Goal: Task Accomplishment & Management: Manage account settings

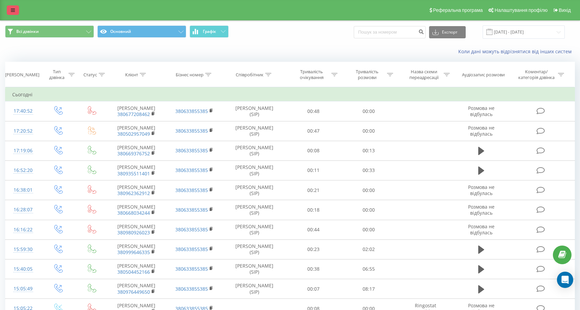
click at [9, 14] on link at bounding box center [13, 9] width 12 height 9
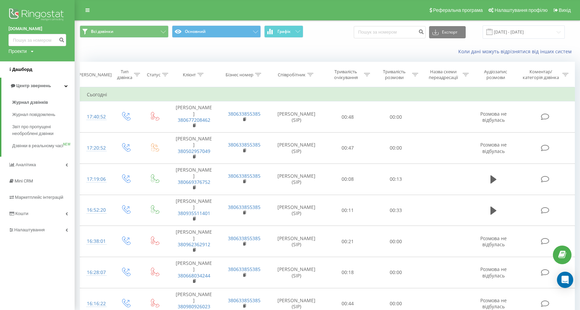
click at [23, 67] on span "Дашборд" at bounding box center [22, 69] width 20 height 5
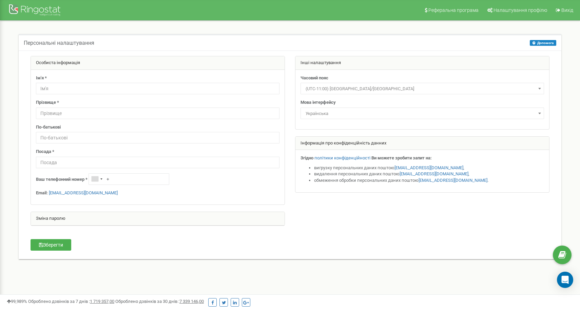
click at [91, 196] on p "Email: dimadiiooo198@gmail.com" at bounding box center [158, 193] width 244 height 6
click at [91, 194] on link "dimadiiooo198@gmail.com" at bounding box center [83, 192] width 69 height 5
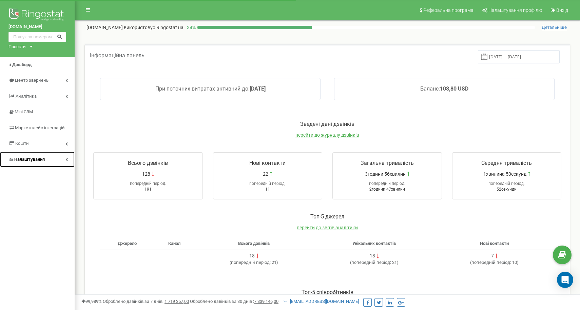
click at [35, 160] on span "Налаштування" at bounding box center [29, 159] width 31 height 5
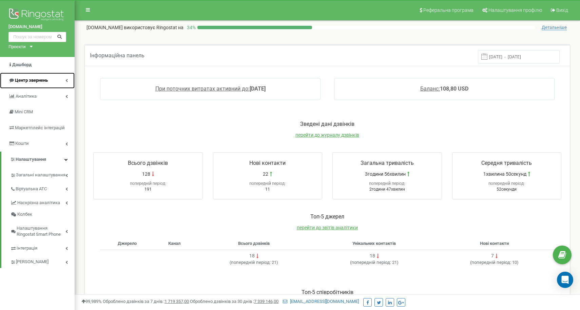
click at [33, 83] on span "Центр звернень" at bounding box center [27, 80] width 39 height 6
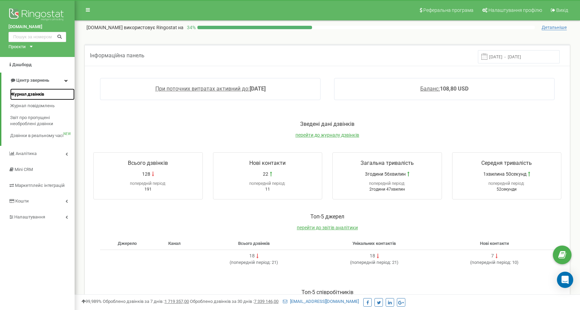
click at [32, 95] on span "Журнал дзвінків" at bounding box center [27, 94] width 34 height 6
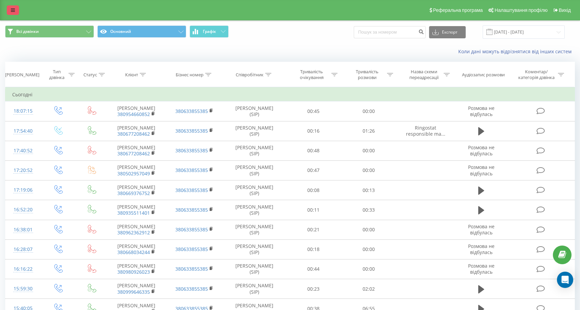
click at [14, 13] on icon at bounding box center [13, 10] width 4 height 5
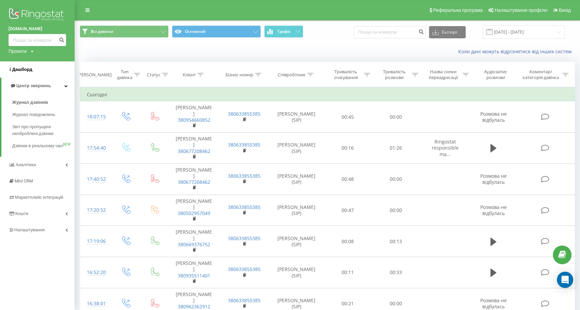
click at [23, 71] on span "Дашборд" at bounding box center [22, 69] width 20 height 5
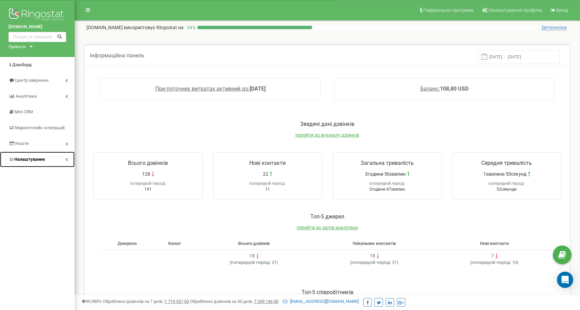
click at [35, 161] on span "Налаштування" at bounding box center [29, 159] width 31 height 5
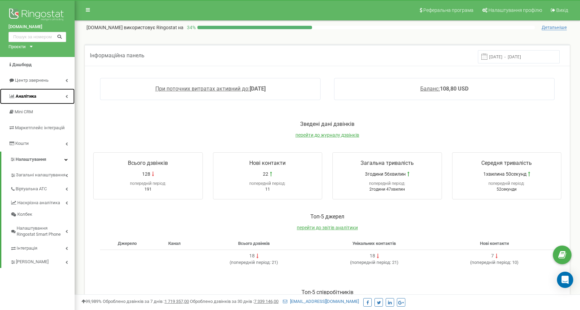
click at [24, 98] on span "Аналiтика" at bounding box center [26, 96] width 21 height 5
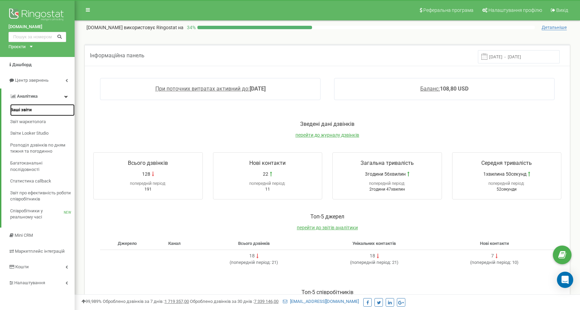
click at [28, 105] on link "Ваші звіти" at bounding box center [42, 110] width 64 height 12
click at [27, 109] on span "Ваші звіти" at bounding box center [20, 110] width 21 height 6
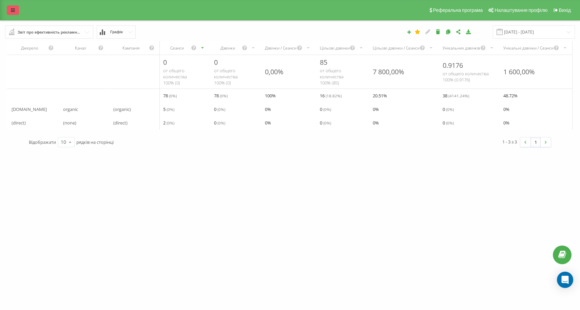
click at [14, 10] on icon at bounding box center [13, 10] width 4 height 5
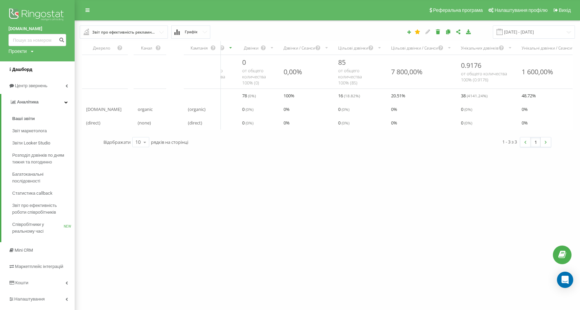
click at [18, 71] on span "Дашборд" at bounding box center [22, 69] width 20 height 5
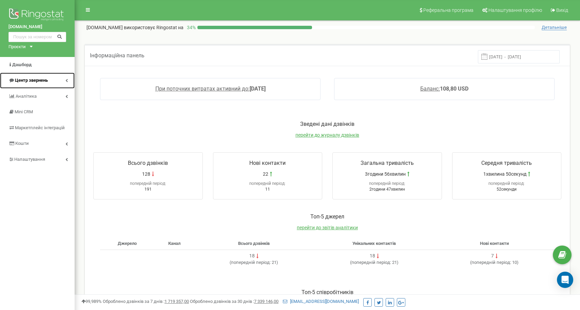
click at [39, 78] on span "Центр звернень" at bounding box center [31, 80] width 33 height 5
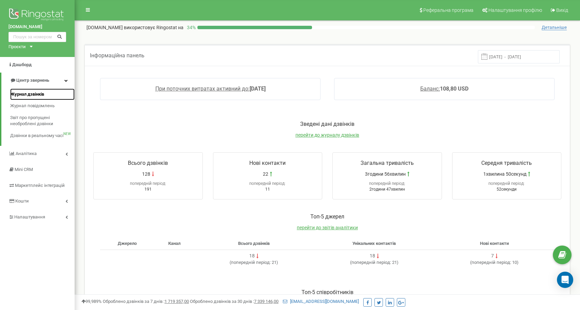
click at [37, 95] on span "Журнал дзвінків" at bounding box center [27, 94] width 34 height 6
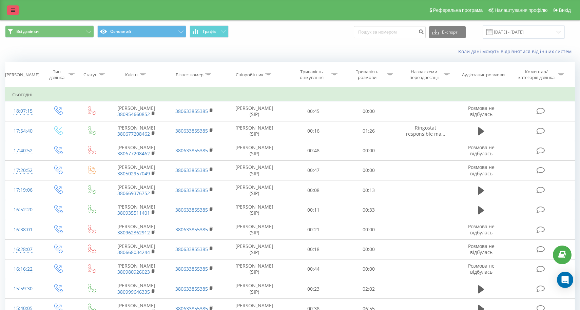
click at [12, 10] on icon at bounding box center [13, 10] width 4 height 5
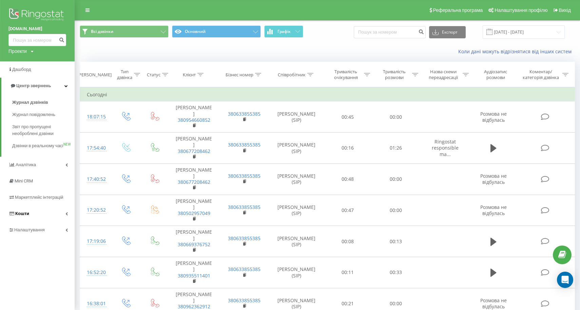
click at [31, 222] on link "Кошти" at bounding box center [37, 214] width 75 height 16
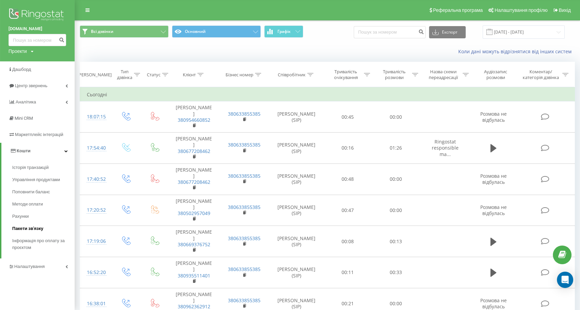
click at [30, 228] on span "Пакети зв'язку" at bounding box center [27, 228] width 31 height 7
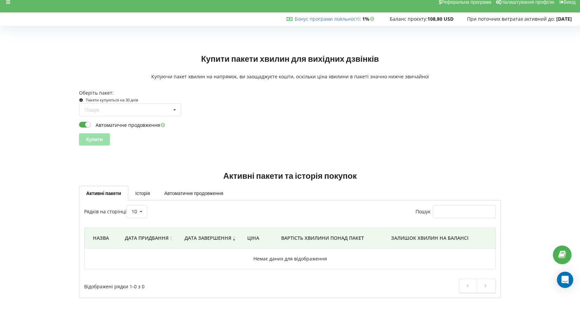
scroll to position [7, 0]
click at [9, 1] on icon at bounding box center [8, 2] width 4 height 5
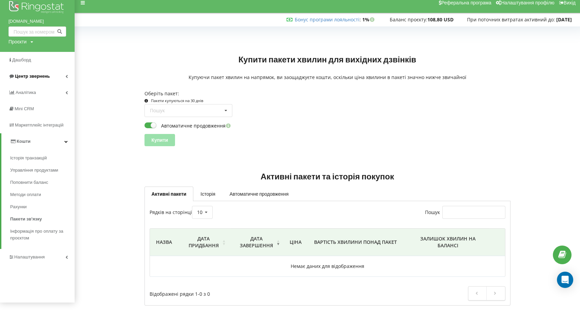
click at [50, 74] on link "Центр звернень" at bounding box center [37, 76] width 75 height 16
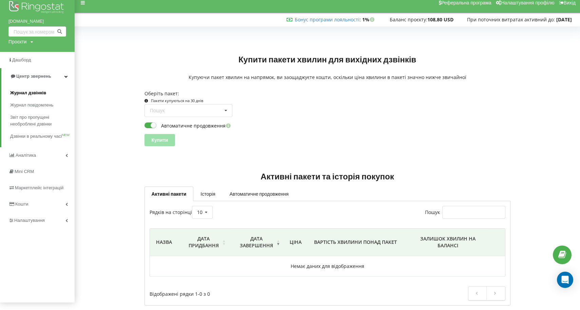
click at [48, 92] on link "Журнал дзвінків" at bounding box center [42, 93] width 64 height 12
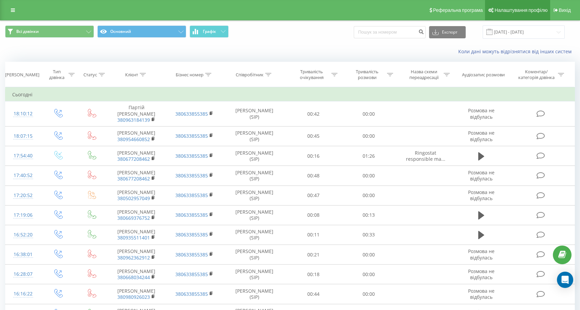
click at [519, 13] on link "Налаштування профілю" at bounding box center [517, 10] width 65 height 20
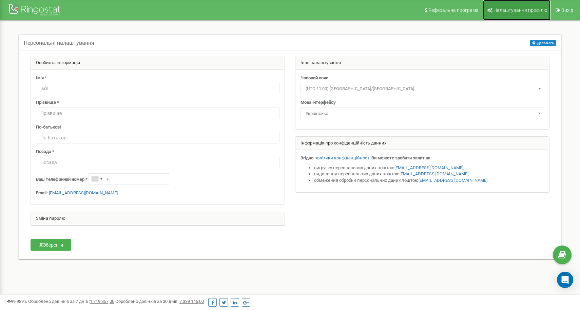
click at [508, 5] on link "Налаштування профілю" at bounding box center [516, 10] width 67 height 20
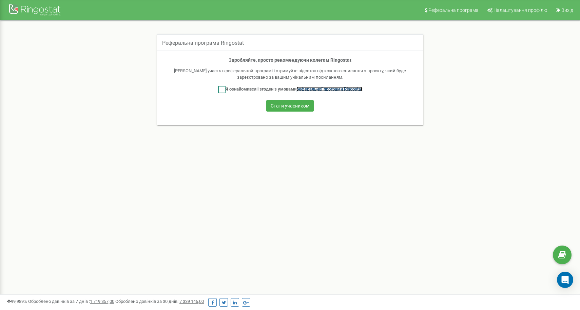
click at [324, 87] on link "реферальної програми Ringostat" at bounding box center [329, 88] width 66 height 5
click at [522, 10] on span "Налаштування профілю" at bounding box center [520, 9] width 54 height 5
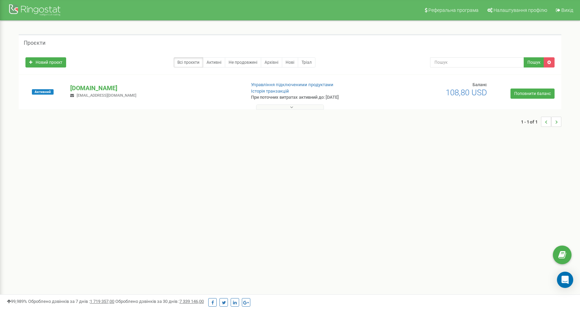
click at [293, 107] on icon at bounding box center [291, 107] width 3 height 5
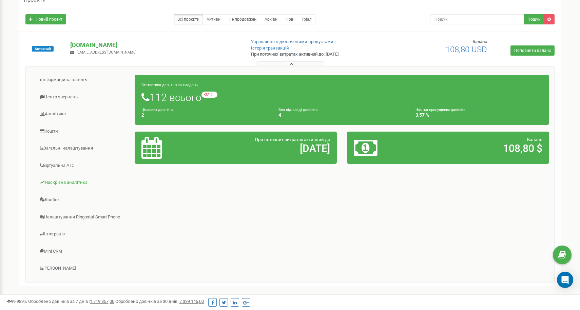
scroll to position [38, 0]
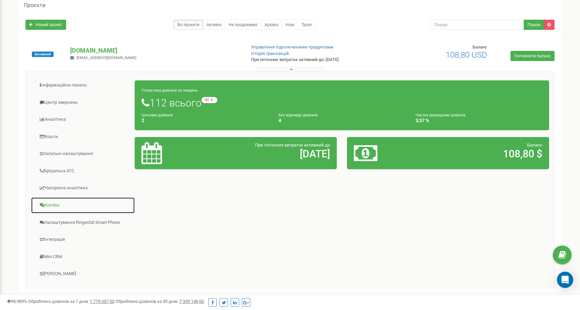
click at [55, 209] on link "Колбек" at bounding box center [83, 205] width 104 height 17
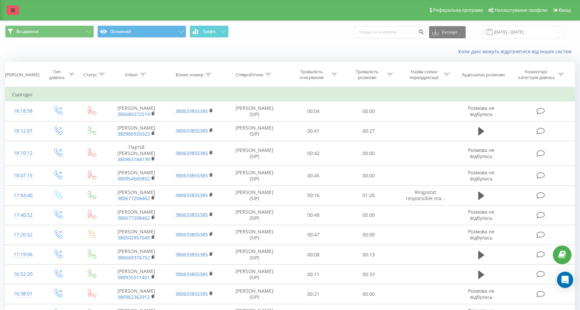
click at [15, 13] on icon at bounding box center [13, 10] width 4 height 5
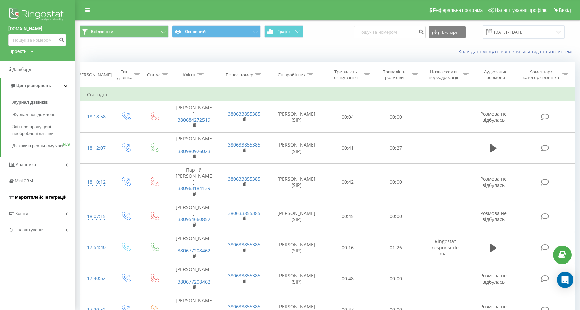
click at [42, 200] on span "Маркетплейс інтеграцій" at bounding box center [41, 197] width 52 height 5
click at [38, 232] on span "Налаштування" at bounding box center [30, 229] width 32 height 5
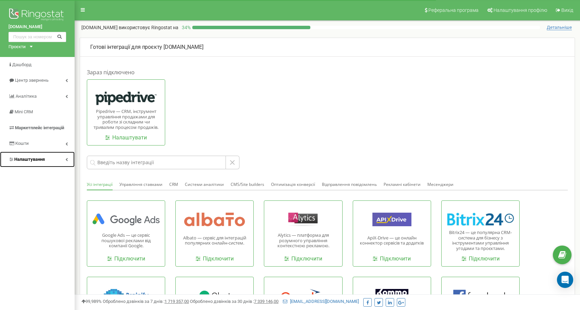
click at [47, 161] on link "Налаштування" at bounding box center [37, 160] width 75 height 16
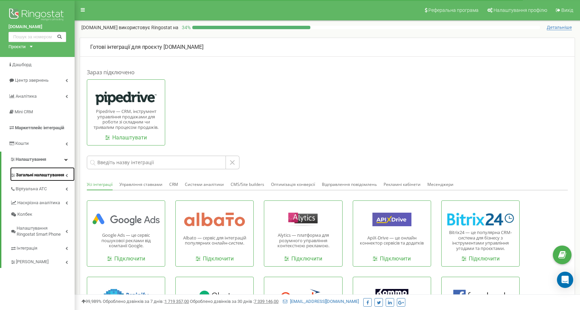
click at [45, 176] on span "Загальні налаштування" at bounding box center [40, 175] width 48 height 6
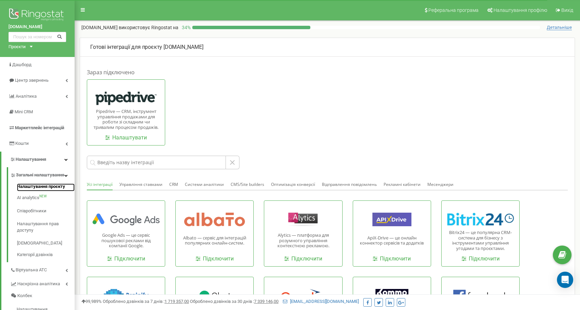
click at [45, 192] on link "Налаштування проєкту" at bounding box center [46, 187] width 58 height 8
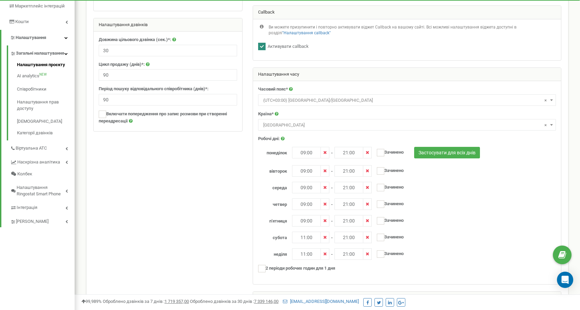
scroll to position [109, 0]
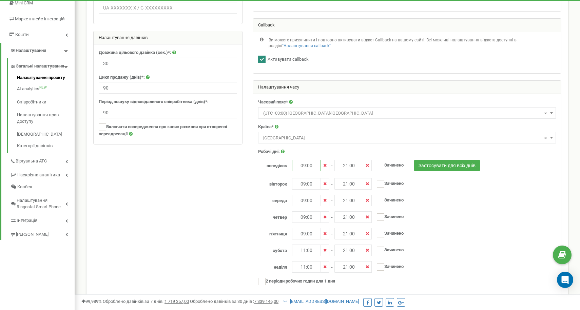
click at [314, 166] on input "09:00" at bounding box center [306, 166] width 29 height 12
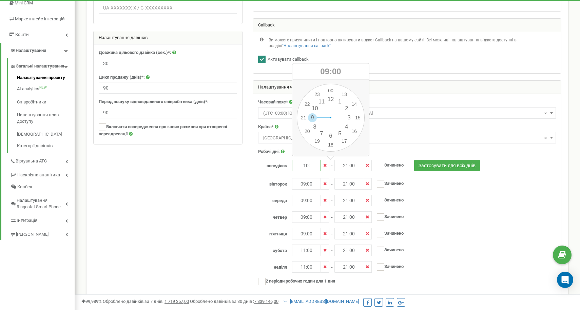
type input "10:"
click at [466, 252] on div "субота 11:00 - 21:00 та ---- - ----" at bounding box center [405, 251] width 305 height 12
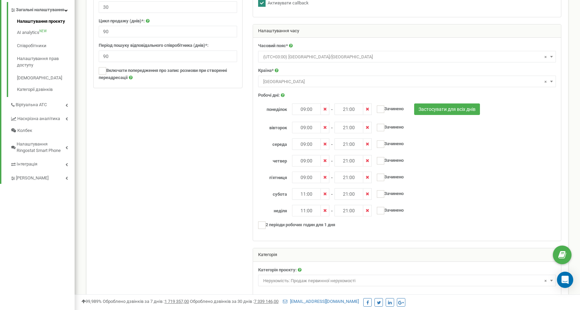
scroll to position [164, 0]
click at [346, 108] on input "21:00" at bounding box center [348, 110] width 29 height 12
drag, startPoint x: 347, startPoint y: 63, endPoint x: 348, endPoint y: 73, distance: 10.6
click at [348, 73] on div "00 1 2 3 4 5 6 7 8 9 10 11 12 13 14 15 16 17 18 19 20 21 22 23 00 05 10 15 20 2…" at bounding box center [373, 62] width 68 height 68
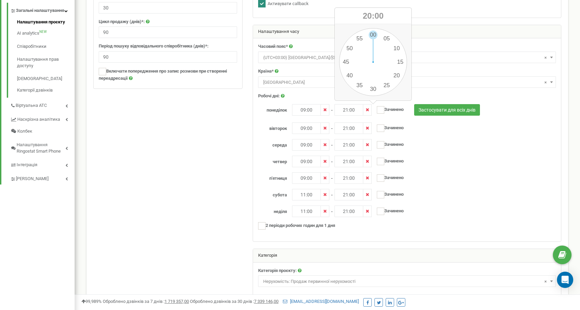
click at [372, 42] on div "00 05 10 15 20 25 30 35 40 45 50 55" at bounding box center [373, 62] width 68 height 68
click at [351, 115] on input "21:00" at bounding box center [348, 110] width 29 height 12
type input "20:00"
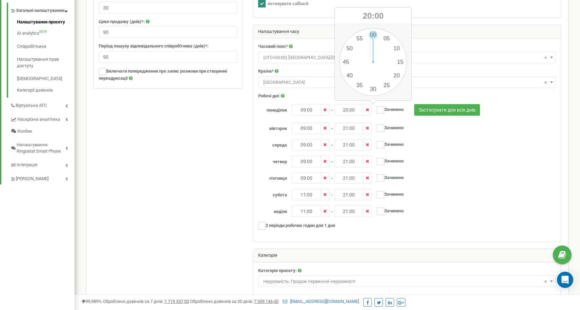
click at [428, 158] on div "четвер 09:00 - 21:00 та ---- - ----" at bounding box center [405, 162] width 305 height 12
click at [301, 113] on input "09:00" at bounding box center [306, 110] width 29 height 12
type input "1"
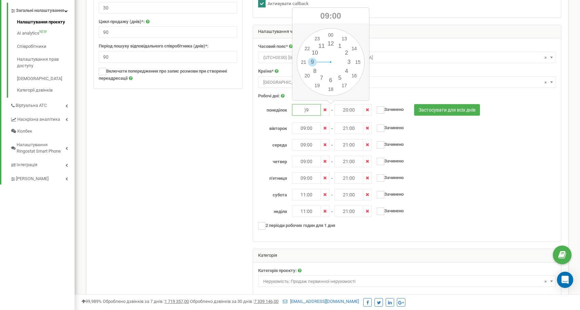
type input ")"
type input "0"
type input "10:00"
click at [461, 168] on div "понеділок 10:00 - 20:00" at bounding box center [407, 167] width 298 height 127
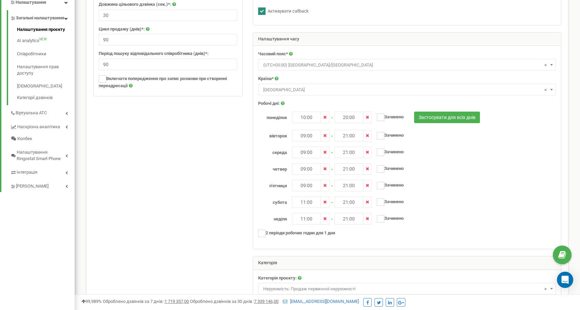
scroll to position [158, 0]
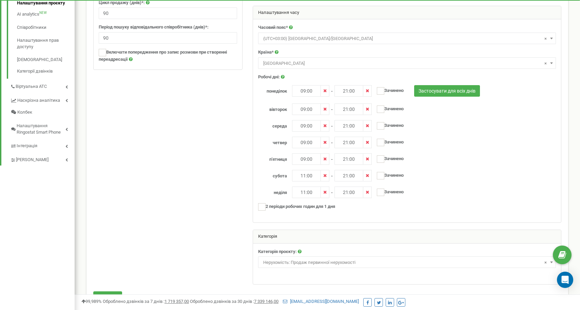
scroll to position [148, 0]
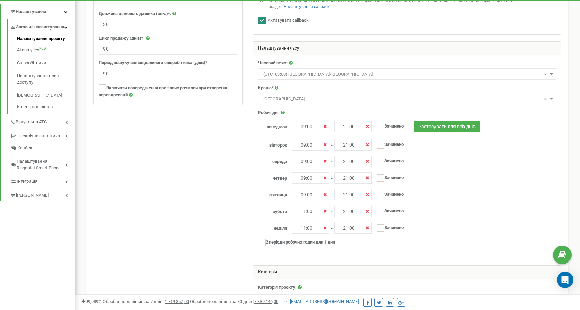
click at [312, 125] on input "09:00" at bounding box center [306, 127] width 29 height 12
type input "0"
type input "10:00"
click at [345, 126] on input "21:00" at bounding box center [348, 127] width 29 height 12
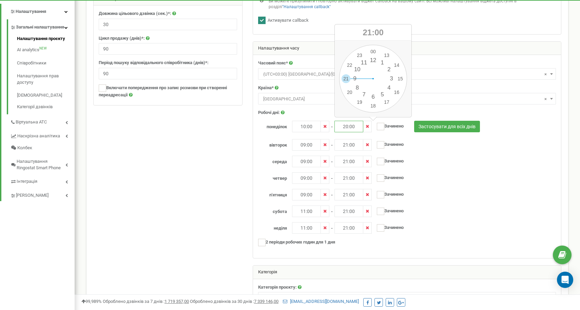
type input "20:00"
click at [435, 162] on div "середа 09:00 - 21:00 та ---- - ----" at bounding box center [405, 162] width 305 height 12
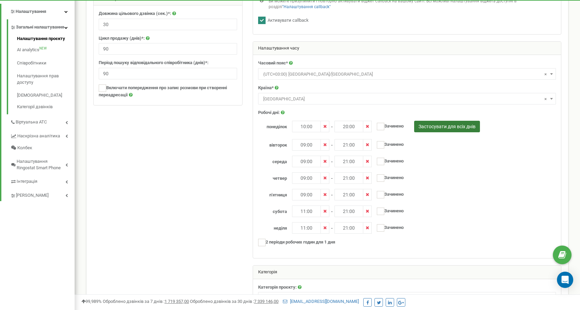
click at [440, 128] on button "Застосувати для всіх днів" at bounding box center [447, 127] width 66 height 12
type input "10:00"
type input "20:00"
type input "10:00"
type input "20:00"
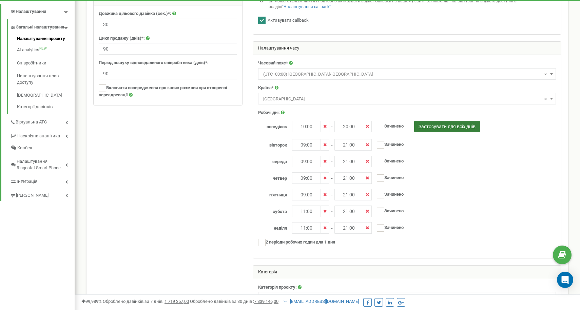
type input "10:00"
type input "20:00"
type input "10:00"
type input "20:00"
type input "10:00"
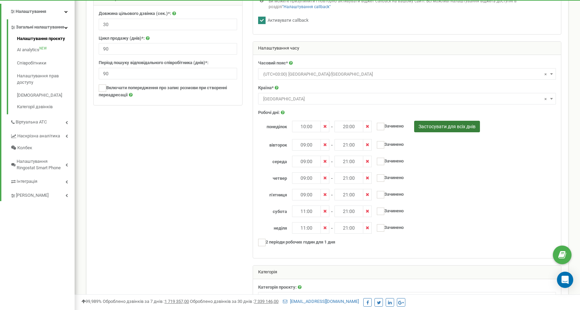
type input "20:00"
type input "10:00"
type input "20:00"
click at [379, 212] on ins at bounding box center [380, 211] width 7 height 7
checkbox input "true"
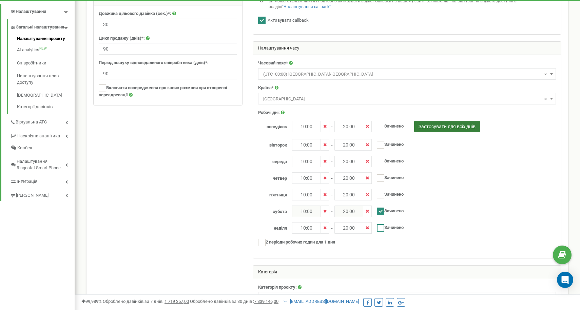
click at [381, 231] on ins at bounding box center [380, 227] width 7 height 7
checkbox input "true"
click at [326, 211] on icon at bounding box center [324, 211] width 3 height 4
type input "----"
click at [328, 228] on span at bounding box center [325, 228] width 8 height 12
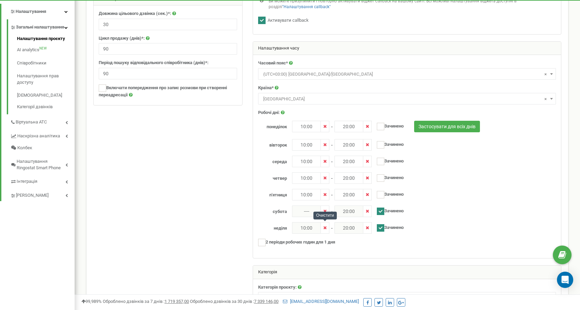
type input "----"
click at [363, 210] on span at bounding box center [367, 212] width 8 height 12
type input "----"
click at [370, 228] on span at bounding box center [367, 228] width 8 height 12
type input "----"
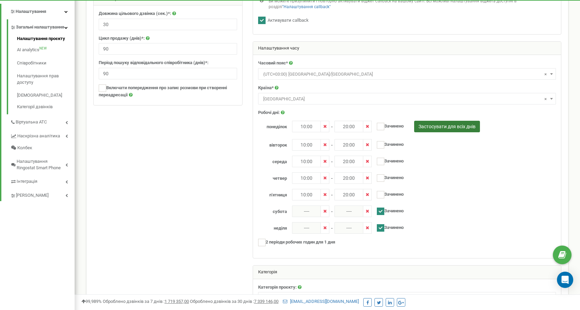
click at [444, 129] on button "Застосувати для всіх днів" at bounding box center [447, 127] width 66 height 12
type input "10:00"
type input "20:00"
checkbox input "false"
type input "10:00"
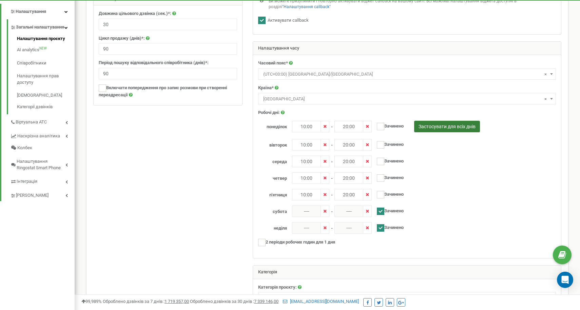
type input "20:00"
checkbox input "false"
click at [380, 212] on ins at bounding box center [380, 211] width 7 height 7
checkbox input "true"
click at [385, 228] on input "Зачинено" at bounding box center [388, 228] width 22 height 4
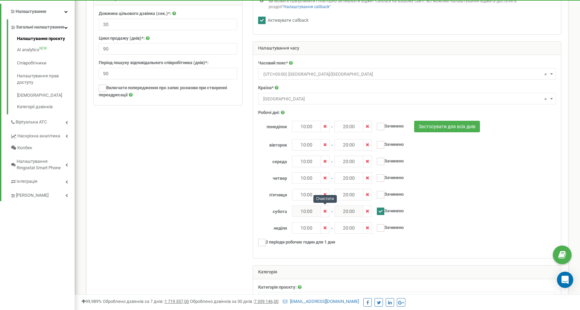
click at [327, 208] on span at bounding box center [325, 212] width 8 height 12
type input "----"
click at [325, 229] on icon at bounding box center [324, 228] width 3 height 4
type input "----"
click at [368, 213] on span at bounding box center [367, 212] width 8 height 12
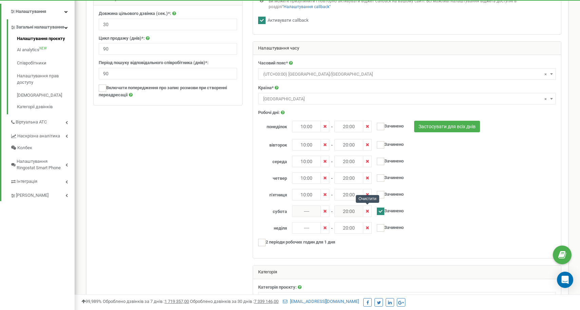
type input "----"
click at [368, 227] on icon at bounding box center [367, 228] width 3 height 4
type input "----"
click at [388, 229] on input "Зачинено" at bounding box center [388, 228] width 22 height 4
click at [381, 229] on ins at bounding box center [380, 227] width 7 height 7
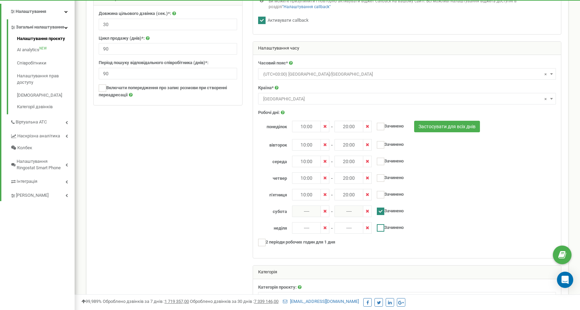
checkbox input "true"
click at [459, 198] on div "п'ятниця 10:00 - 20:00 та ---- - ----" at bounding box center [405, 195] width 305 height 12
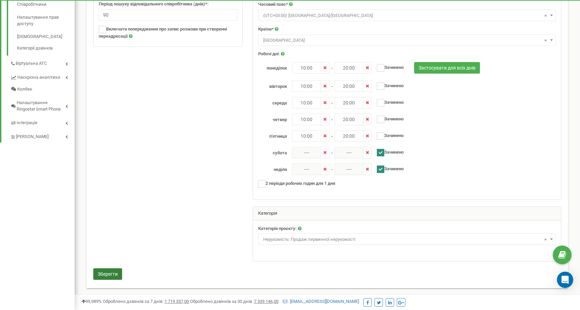
click at [105, 273] on button "Зберегти" at bounding box center [107, 274] width 29 height 12
click at [105, 274] on button "Зберегти" at bounding box center [107, 274] width 29 height 12
click at [109, 274] on button "Зберегти" at bounding box center [107, 274] width 29 height 12
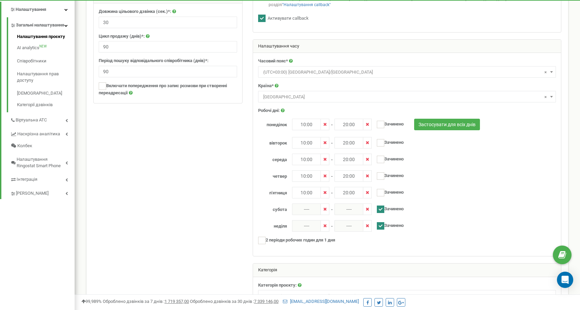
scroll to position [149, 0]
click at [380, 207] on ins at bounding box center [380, 209] width 7 height 7
checkbox input "false"
click at [448, 124] on button "Застосувати для всіх днів" at bounding box center [447, 125] width 66 height 12
type input "10:00"
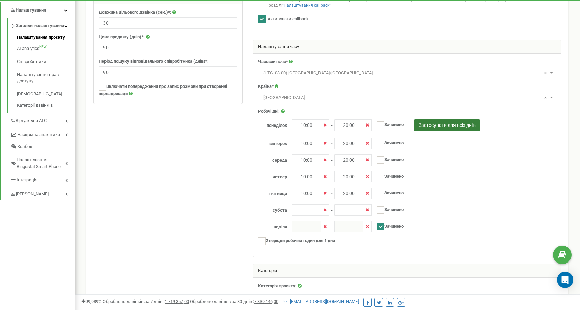
type input "20:00"
type input "10:00"
type input "20:00"
checkbox input "false"
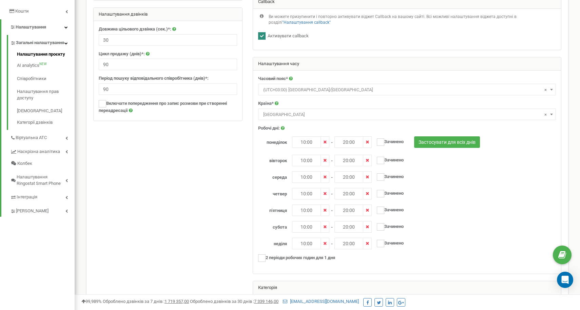
scroll to position [207, 0]
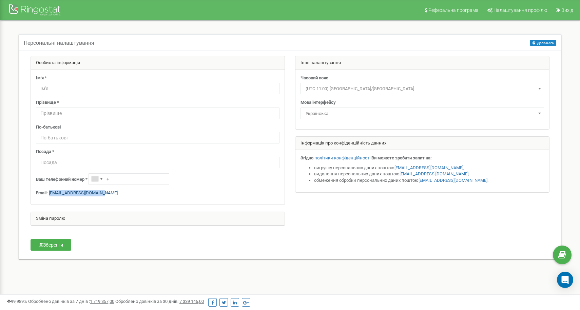
drag, startPoint x: 114, startPoint y: 192, endPoint x: 50, endPoint y: 192, distance: 64.1
click at [50, 192] on p "Email: [EMAIL_ADDRESS][DOMAIN_NAME]" at bounding box center [158, 193] width 244 height 6
copy link "[EMAIL_ADDRESS][DOMAIN_NAME]"
click at [491, 11] on icon at bounding box center [489, 10] width 5 height 5
click at [32, 11] on div at bounding box center [35, 11] width 54 height 16
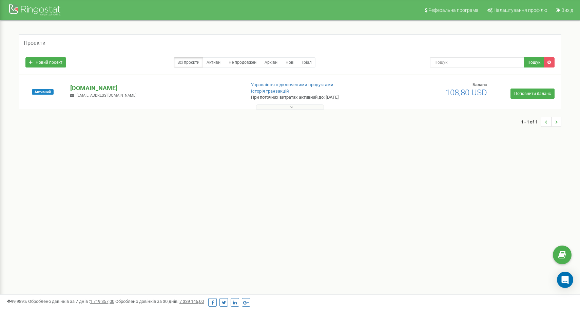
click at [91, 88] on p "[DOMAIN_NAME]" at bounding box center [155, 88] width 170 height 9
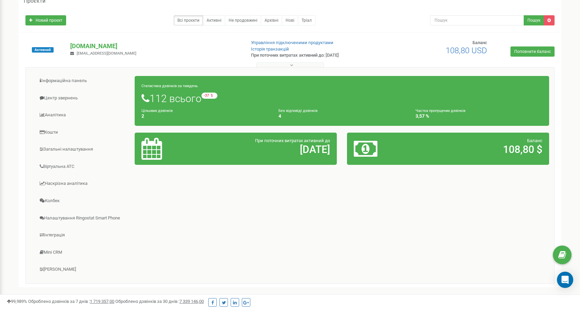
scroll to position [18, 0]
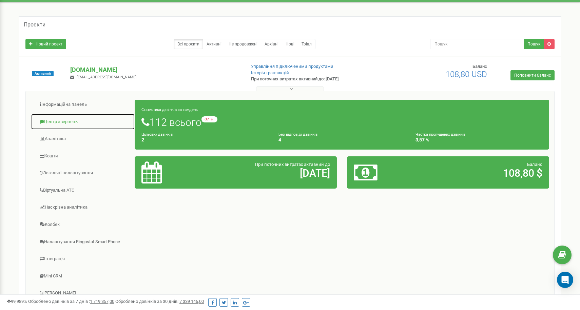
click at [65, 118] on link "Центр звернень" at bounding box center [83, 122] width 104 height 17
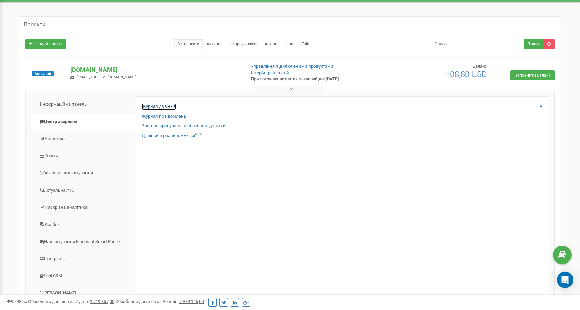
click at [161, 103] on link "Журнал дзвінків" at bounding box center [159, 106] width 34 height 6
click at [162, 106] on link "Журнал дзвінків" at bounding box center [159, 106] width 34 height 6
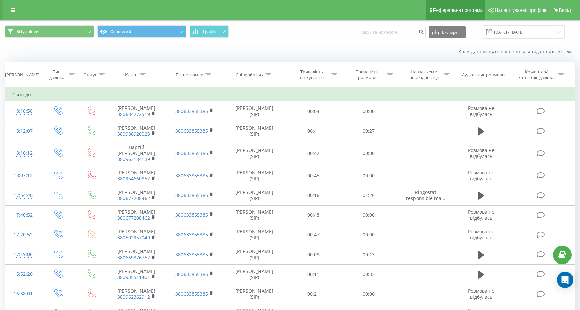
click at [444, 10] on span "Реферальна програма" at bounding box center [458, 9] width 50 height 5
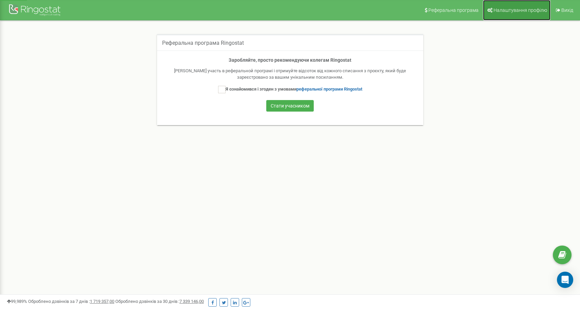
click at [504, 11] on span "Налаштування профілю" at bounding box center [520, 9] width 54 height 5
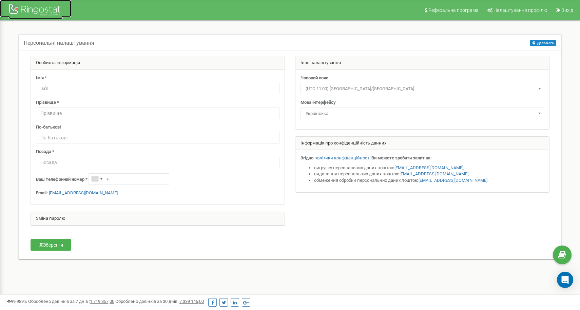
click at [30, 10] on div at bounding box center [35, 11] width 54 height 16
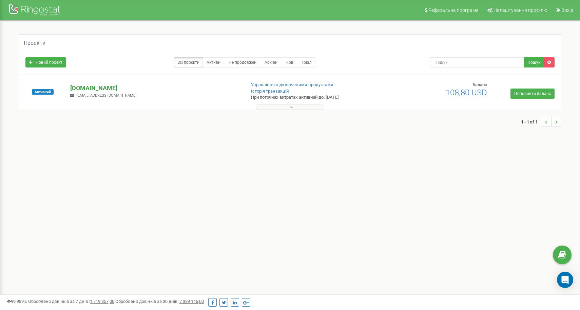
click at [93, 87] on p "[DOMAIN_NAME]" at bounding box center [155, 88] width 170 height 9
